Goal: Task Accomplishment & Management: Manage account settings

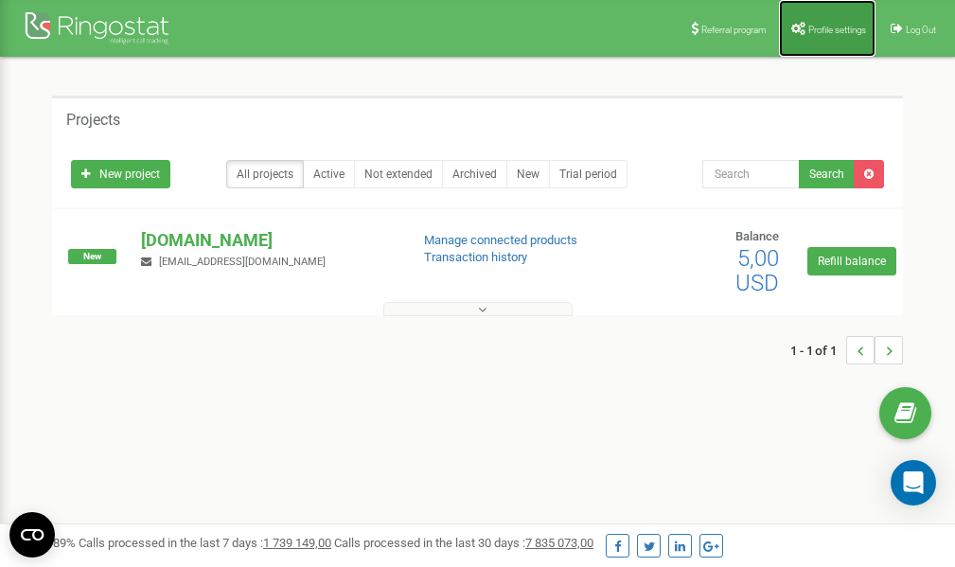
click at [809, 32] on span "Profile settings" at bounding box center [837, 30] width 58 height 10
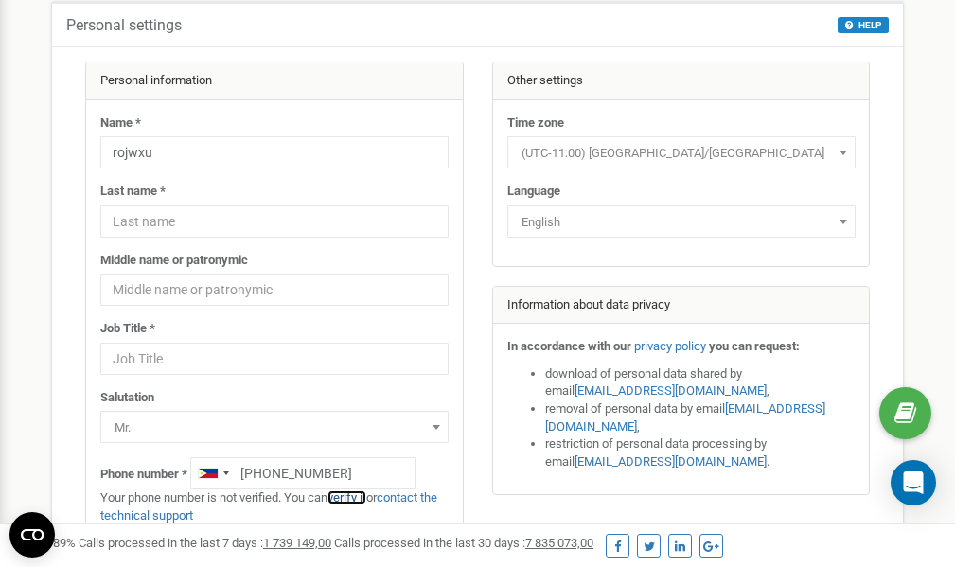
click at [355, 498] on link "verify it" at bounding box center [346, 497] width 39 height 14
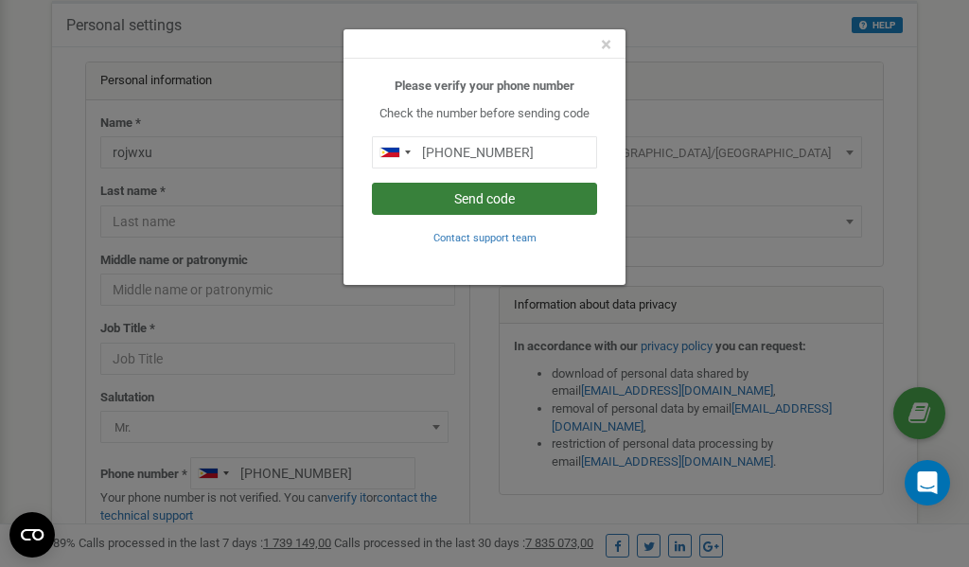
click at [498, 196] on button "Send code" at bounding box center [484, 199] width 225 height 32
